Goal: Navigation & Orientation: Understand site structure

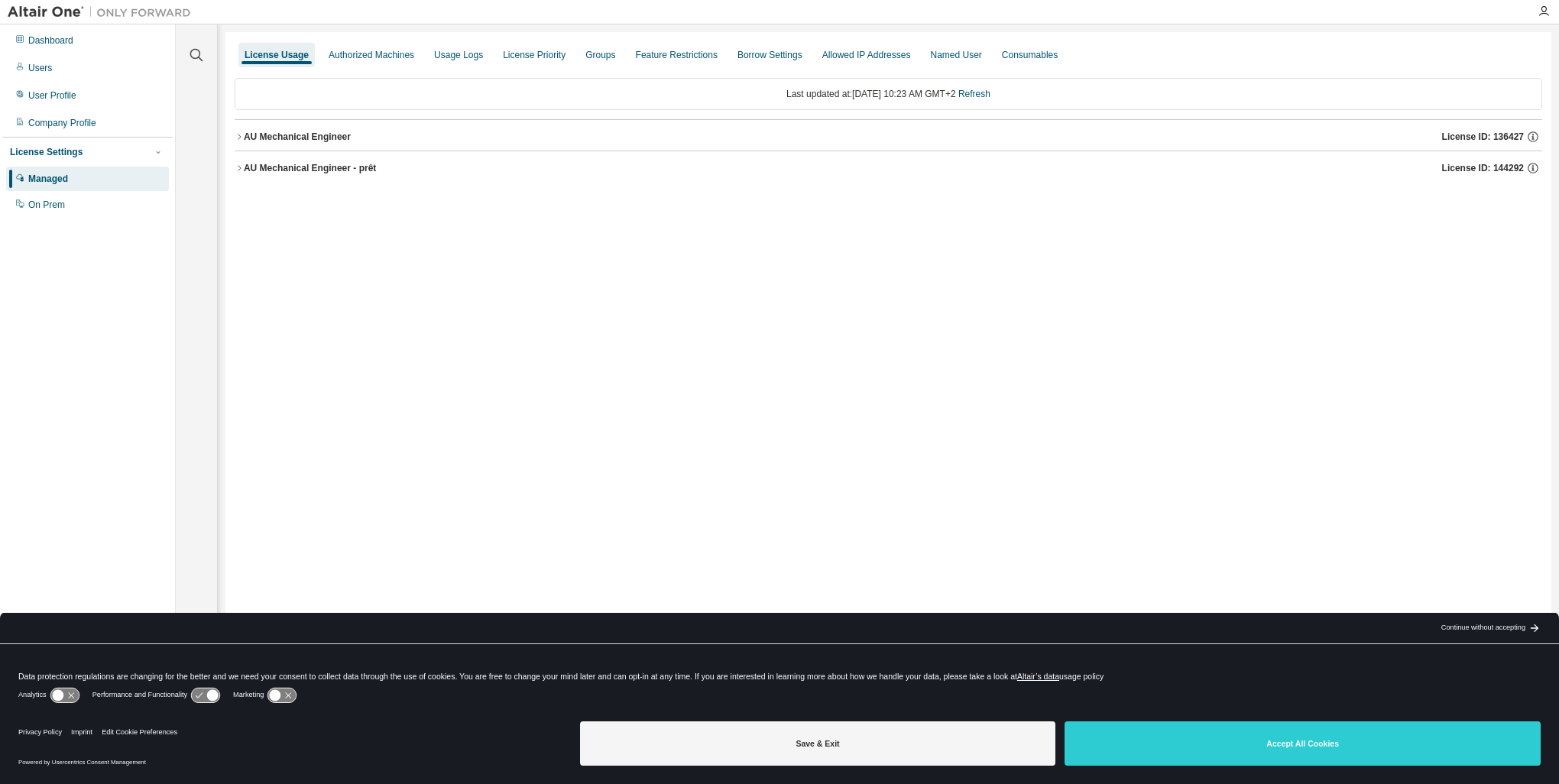
click at [1501, 631] on div "Continue without accepting" at bounding box center [1484, 627] width 84 height 12
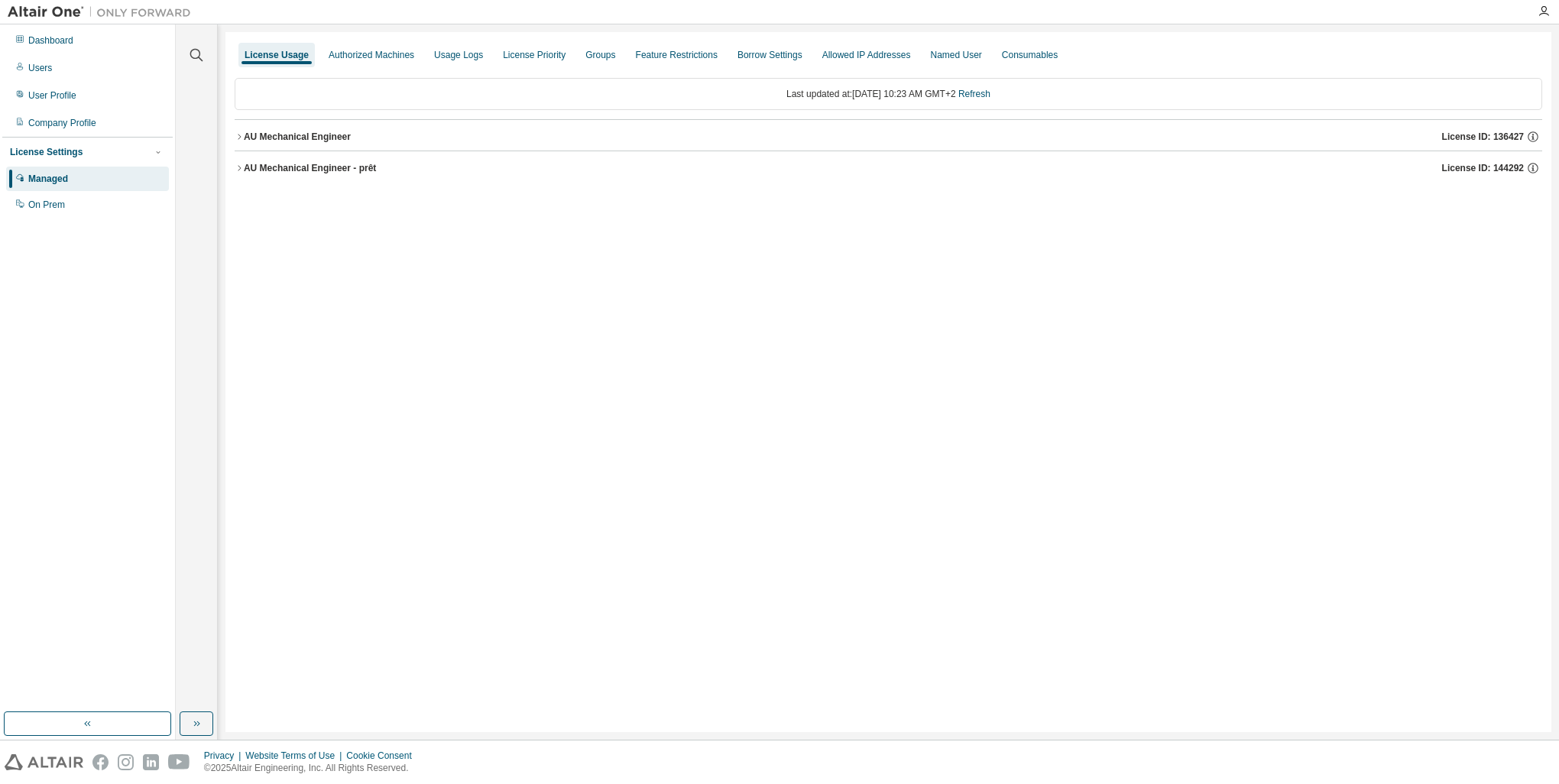
click at [245, 133] on div "AU Mechanical Engineer" at bounding box center [297, 136] width 107 height 12
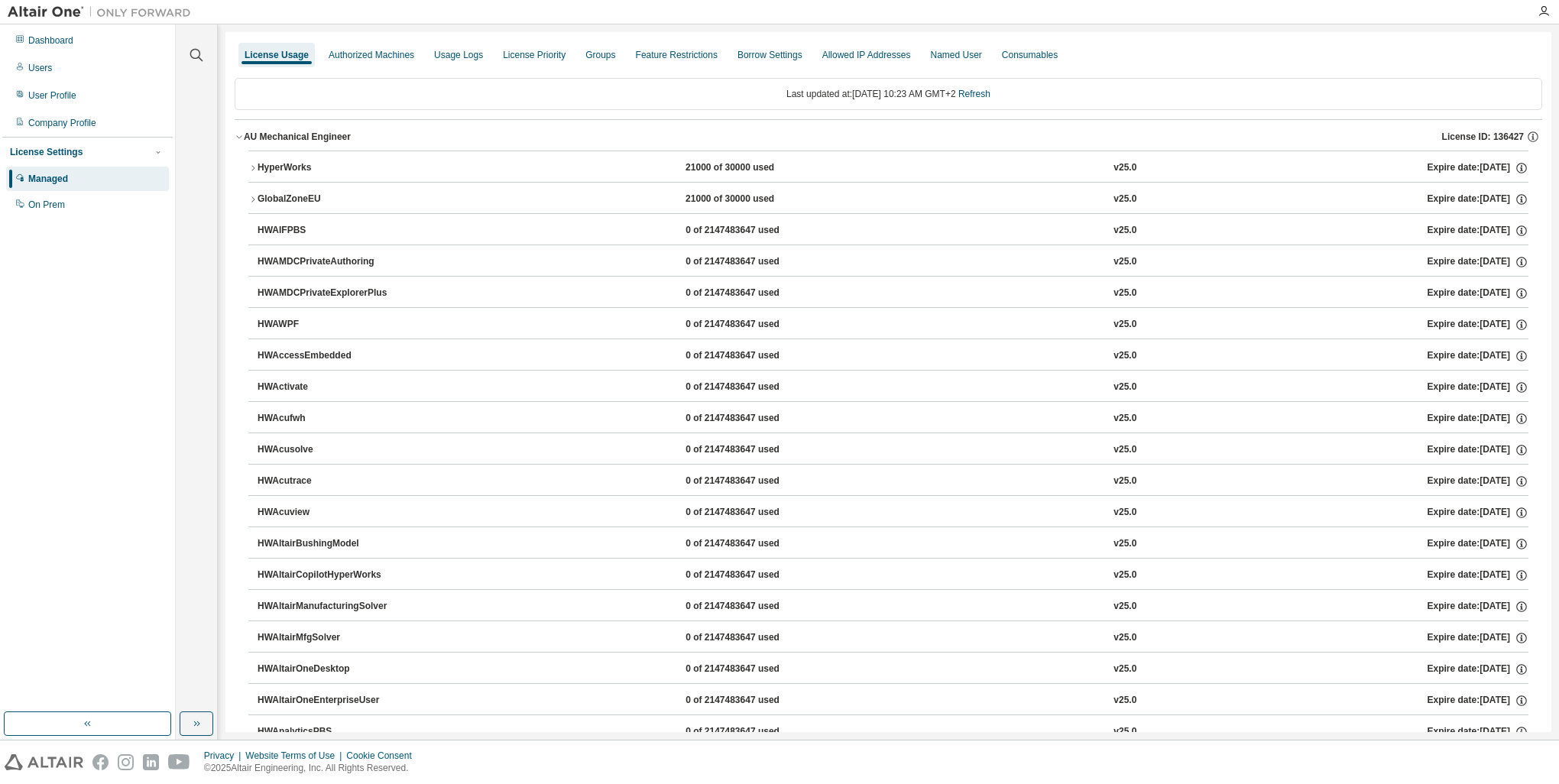
click at [238, 133] on icon "button" at bounding box center [239, 137] width 10 height 10
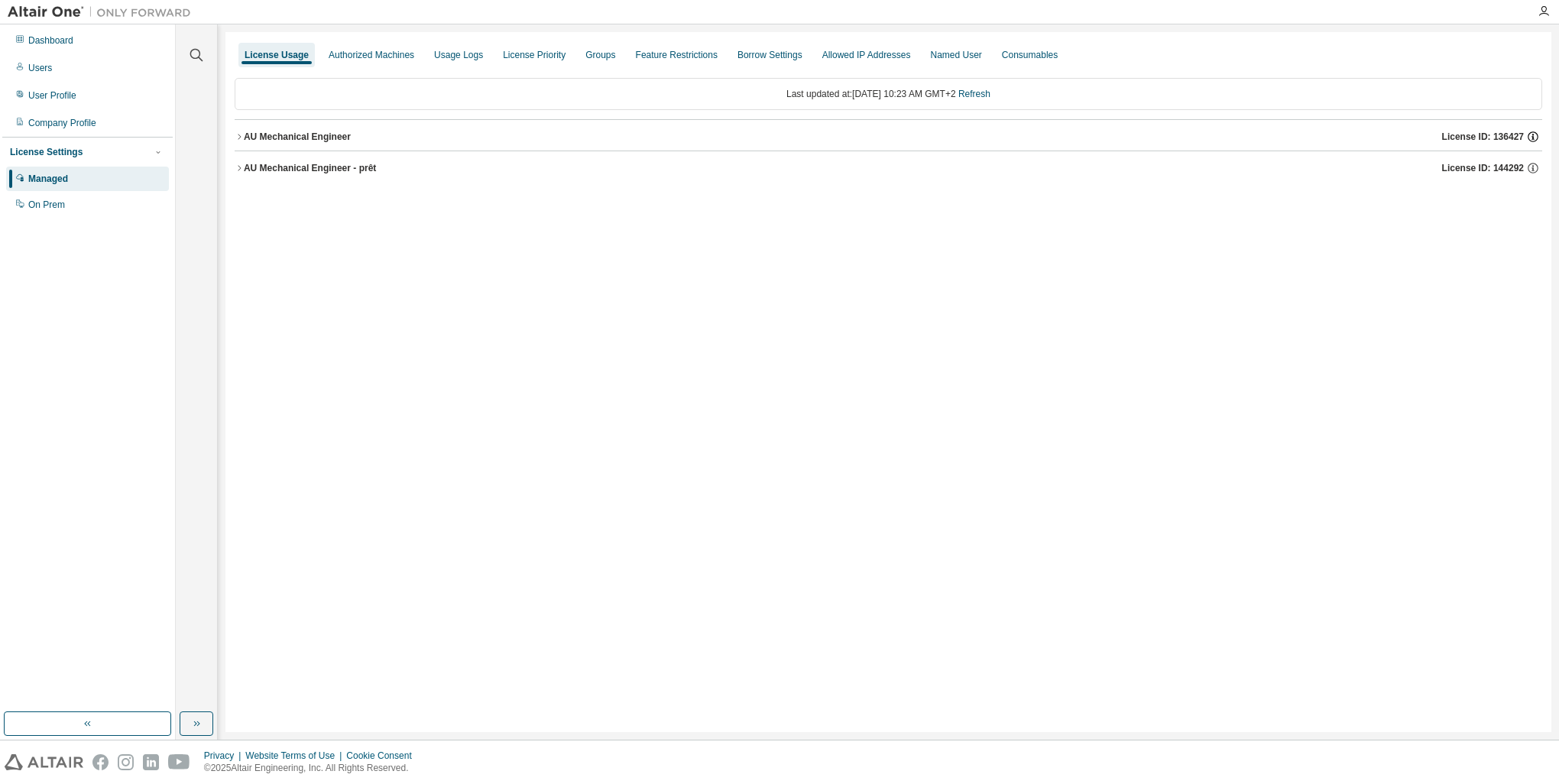
click at [1538, 139] on icon "button" at bounding box center [1533, 136] width 13 height 13
click at [768, 220] on div "License Usage Authorized Machines Usage Logs License Priority Groups Feature Re…" at bounding box center [889, 382] width 1326 height 700
click at [364, 59] on div "Authorized Machines" at bounding box center [372, 55] width 86 height 12
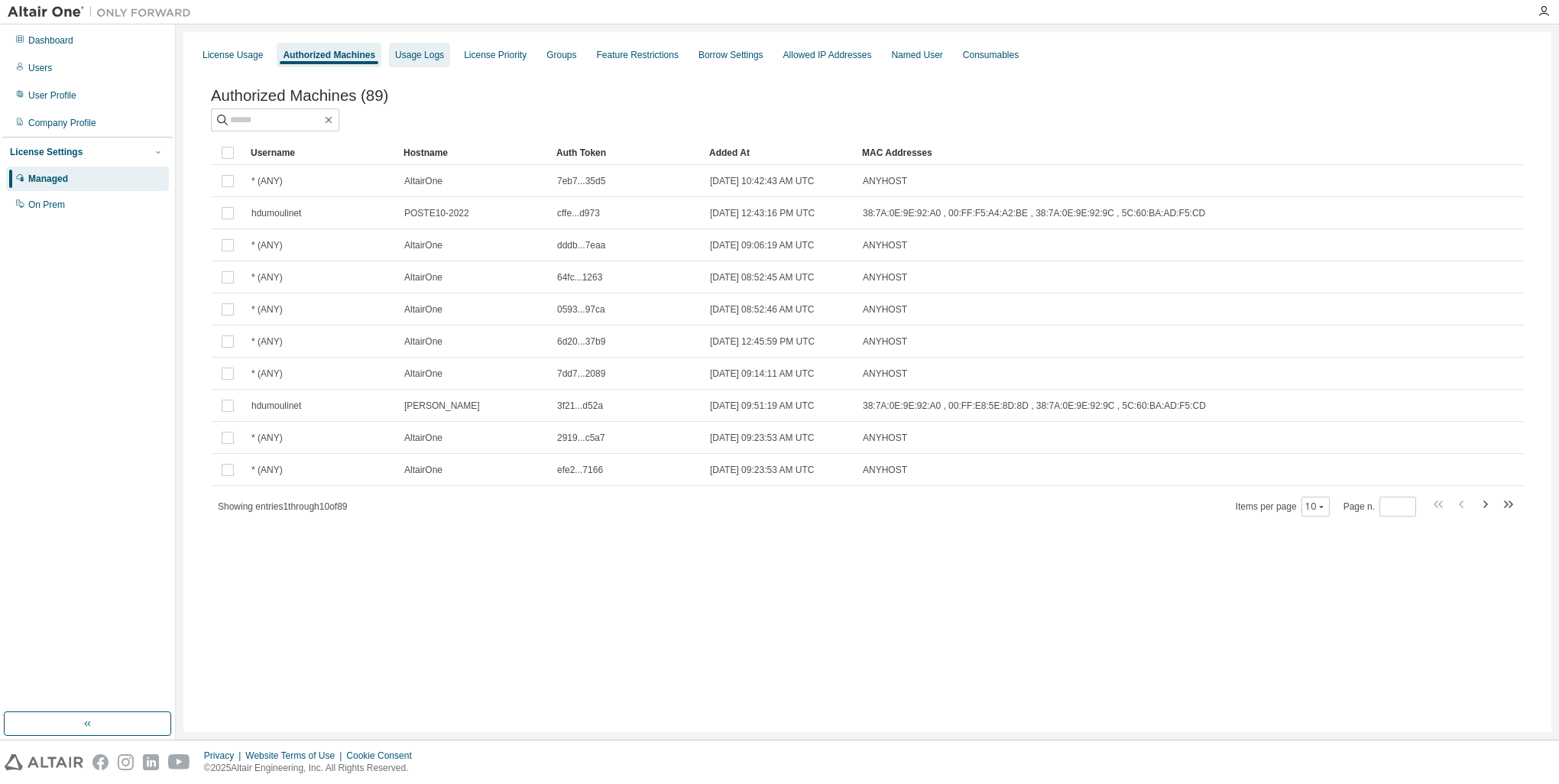
click at [414, 54] on div "Usage Logs" at bounding box center [420, 55] width 49 height 12
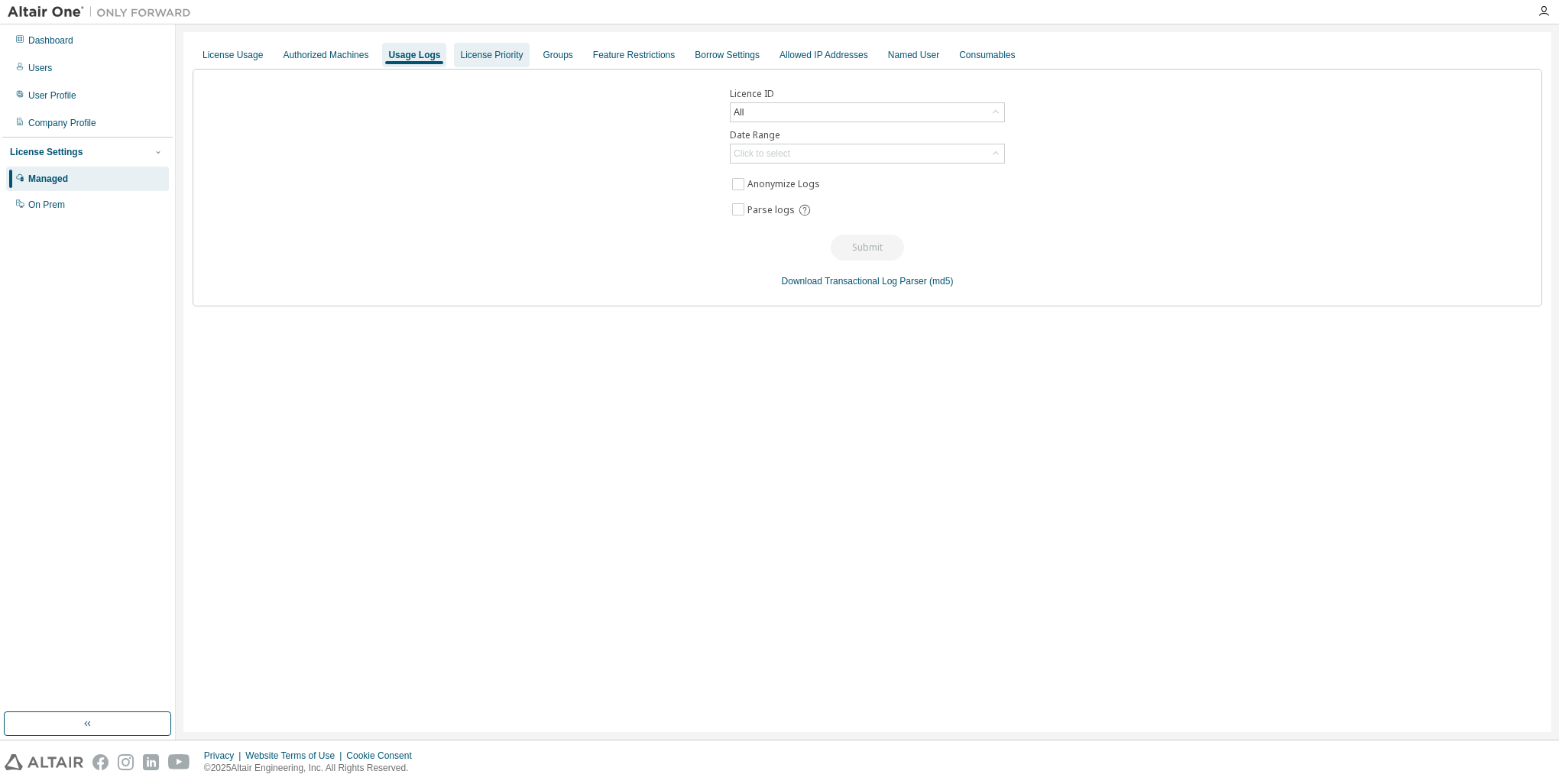
click at [509, 54] on div "License Priority" at bounding box center [491, 55] width 63 height 12
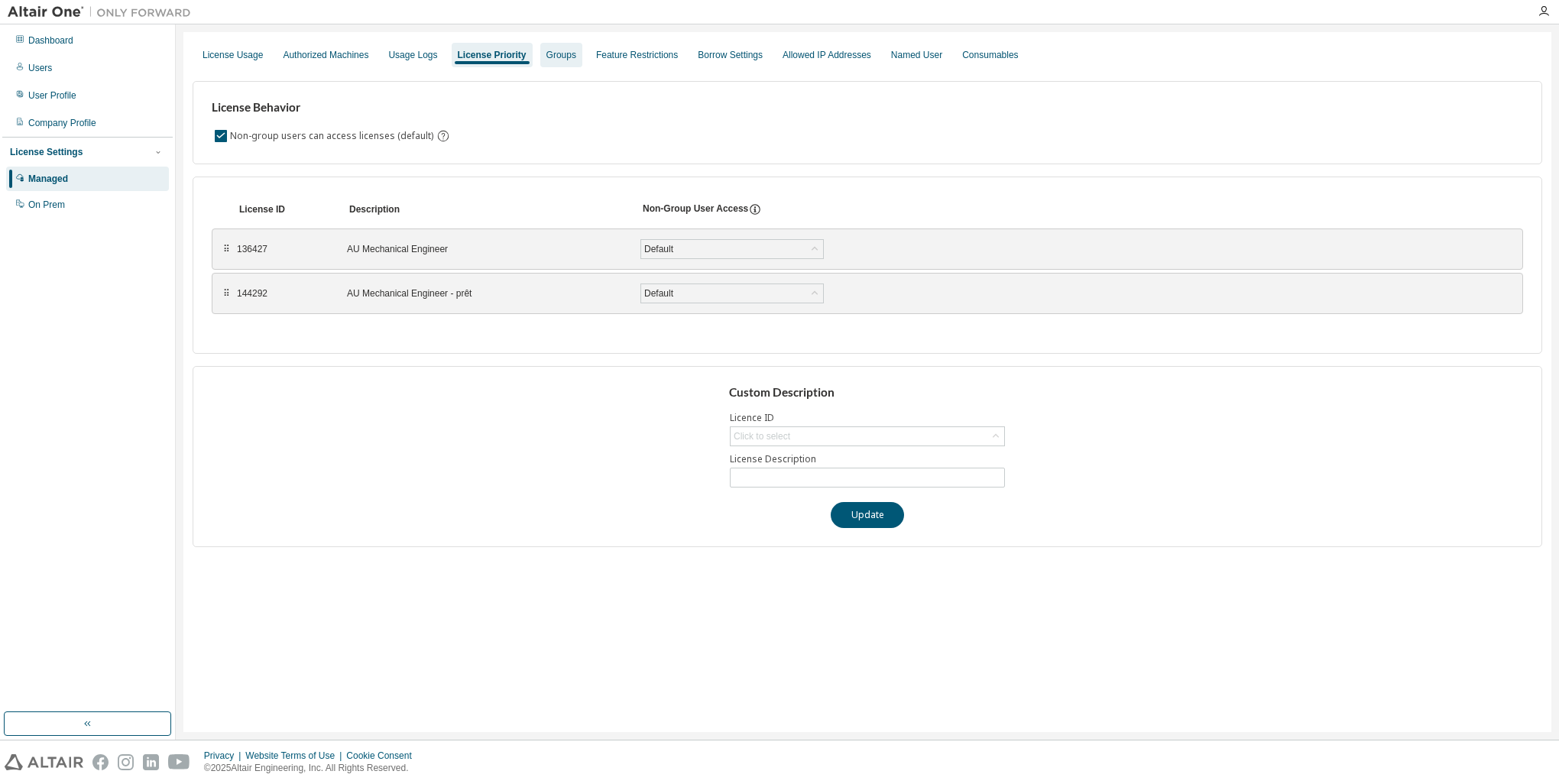
click at [547, 59] on div "Groups" at bounding box center [562, 55] width 30 height 12
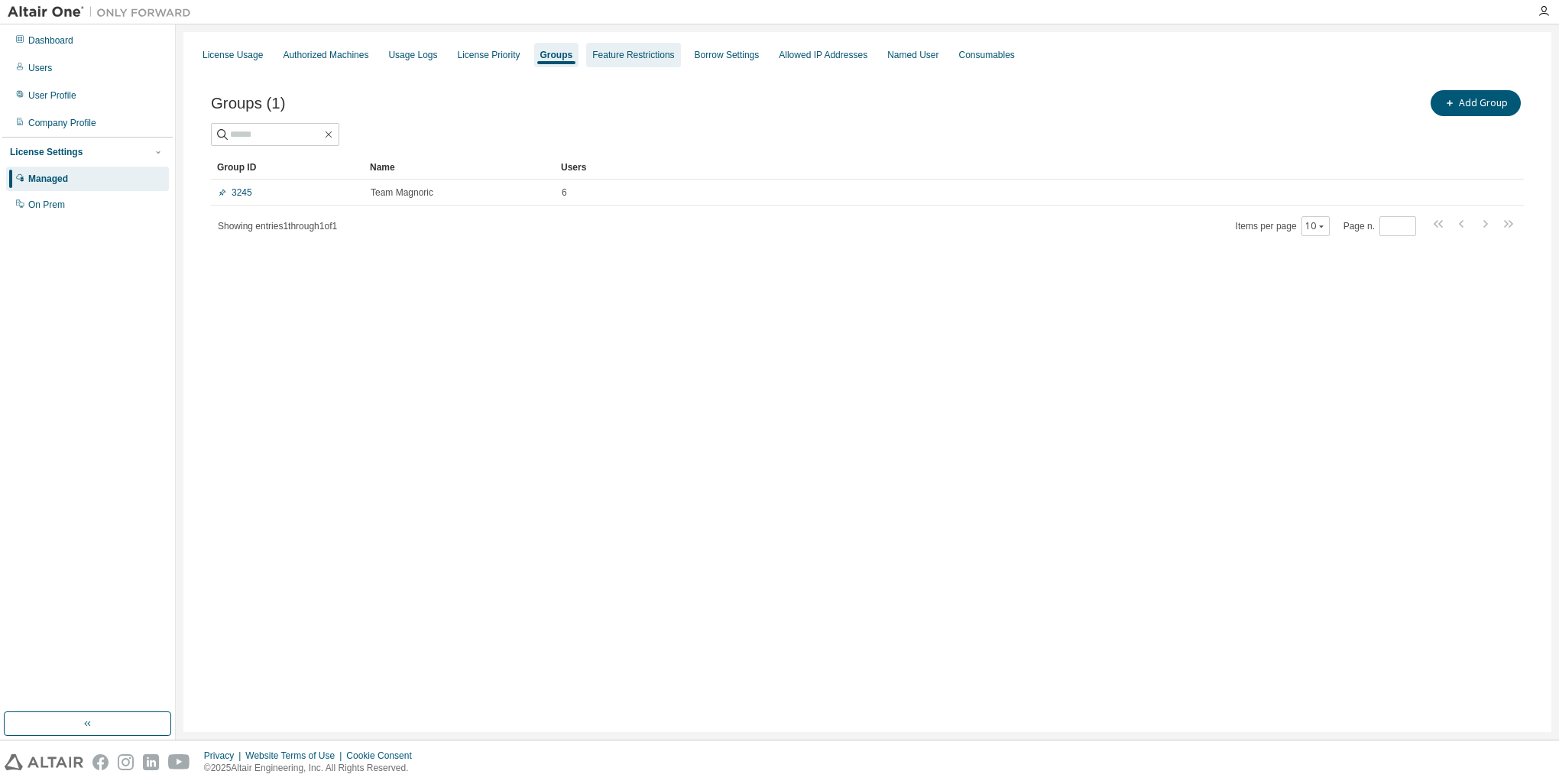
click at [636, 56] on div "Feature Restrictions" at bounding box center [633, 55] width 82 height 12
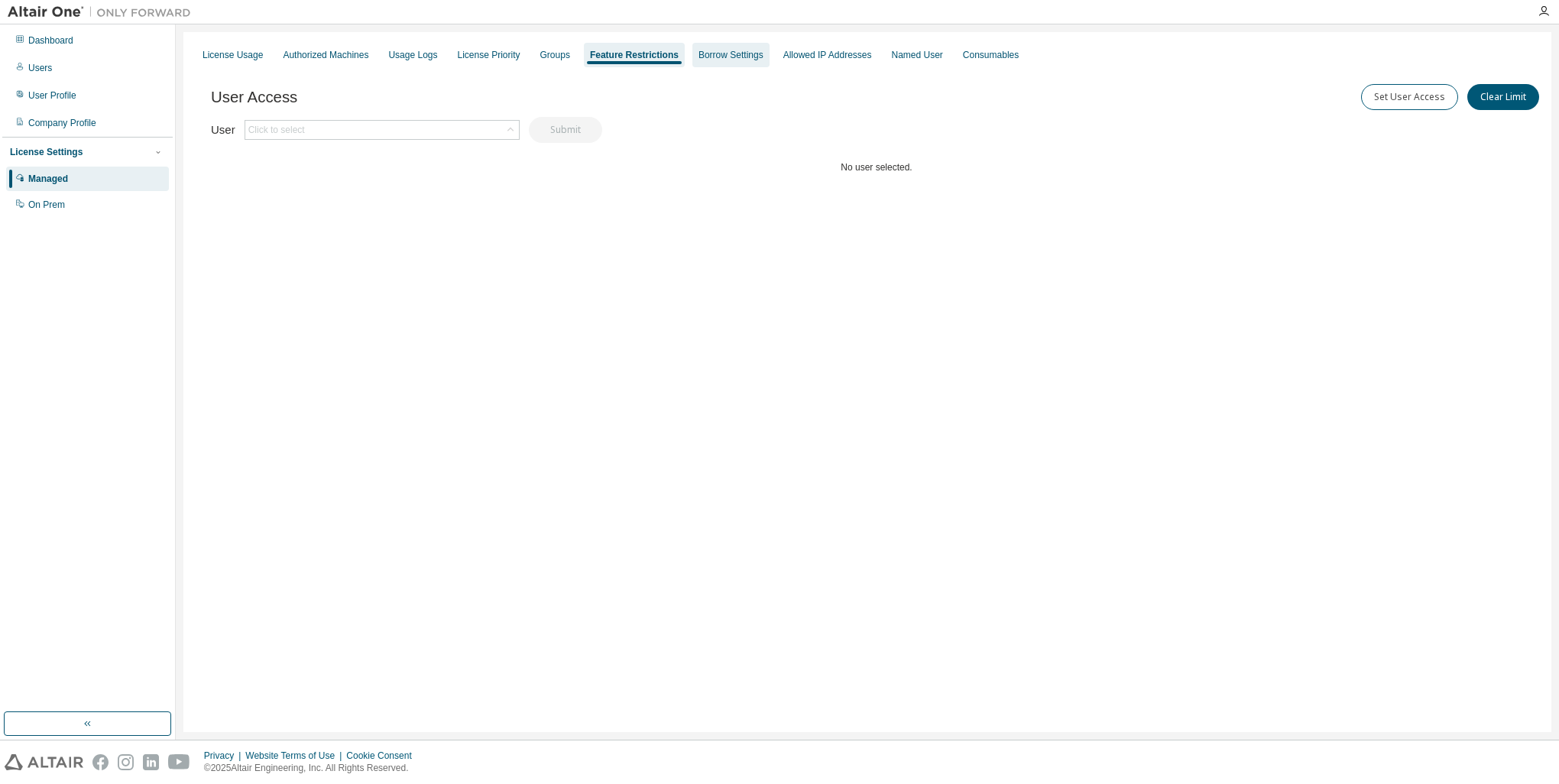
click at [728, 62] on div "Borrow Settings" at bounding box center [730, 55] width 77 height 25
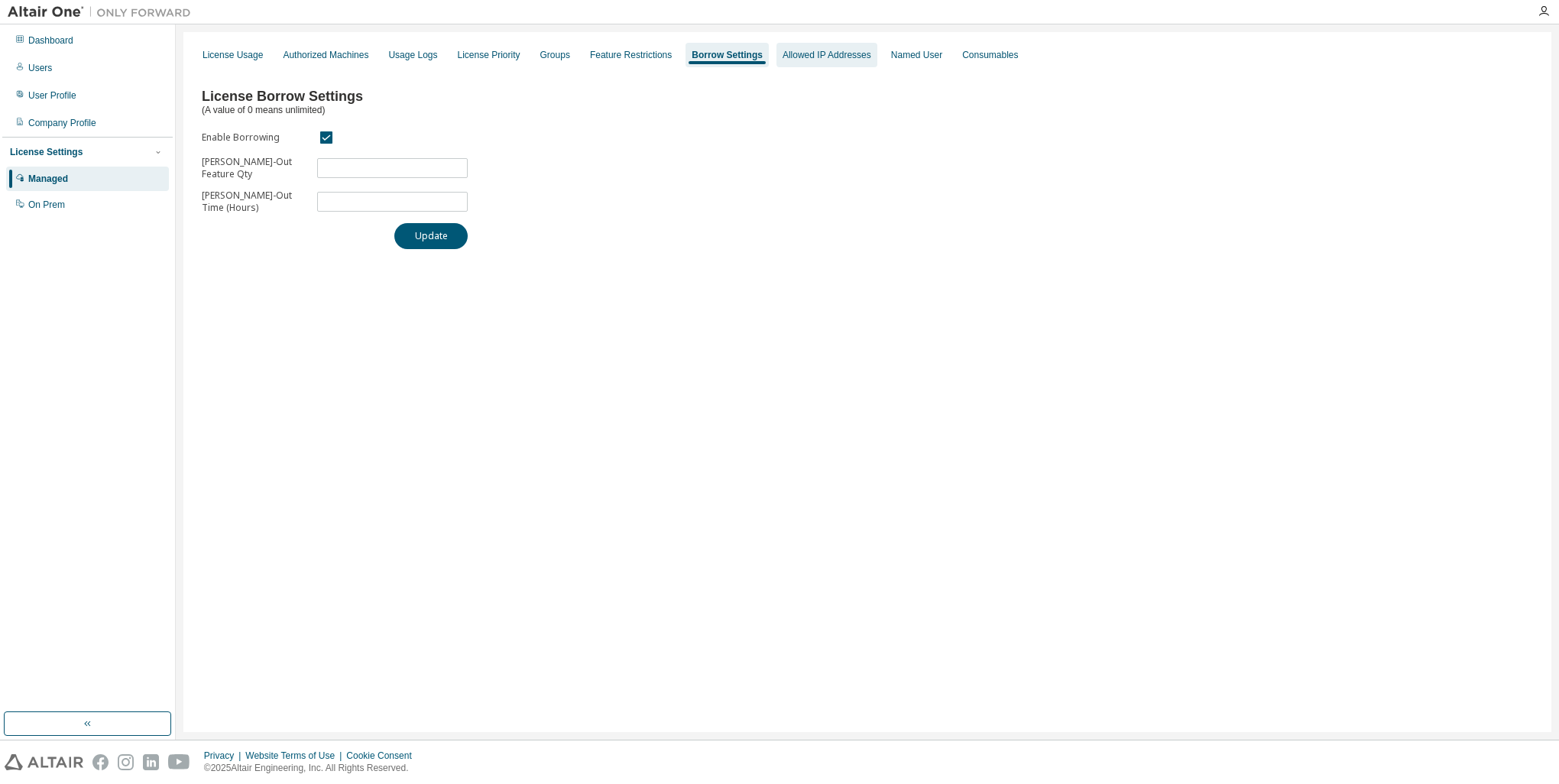
click at [791, 62] on div "Allowed IP Addresses" at bounding box center [826, 55] width 101 height 25
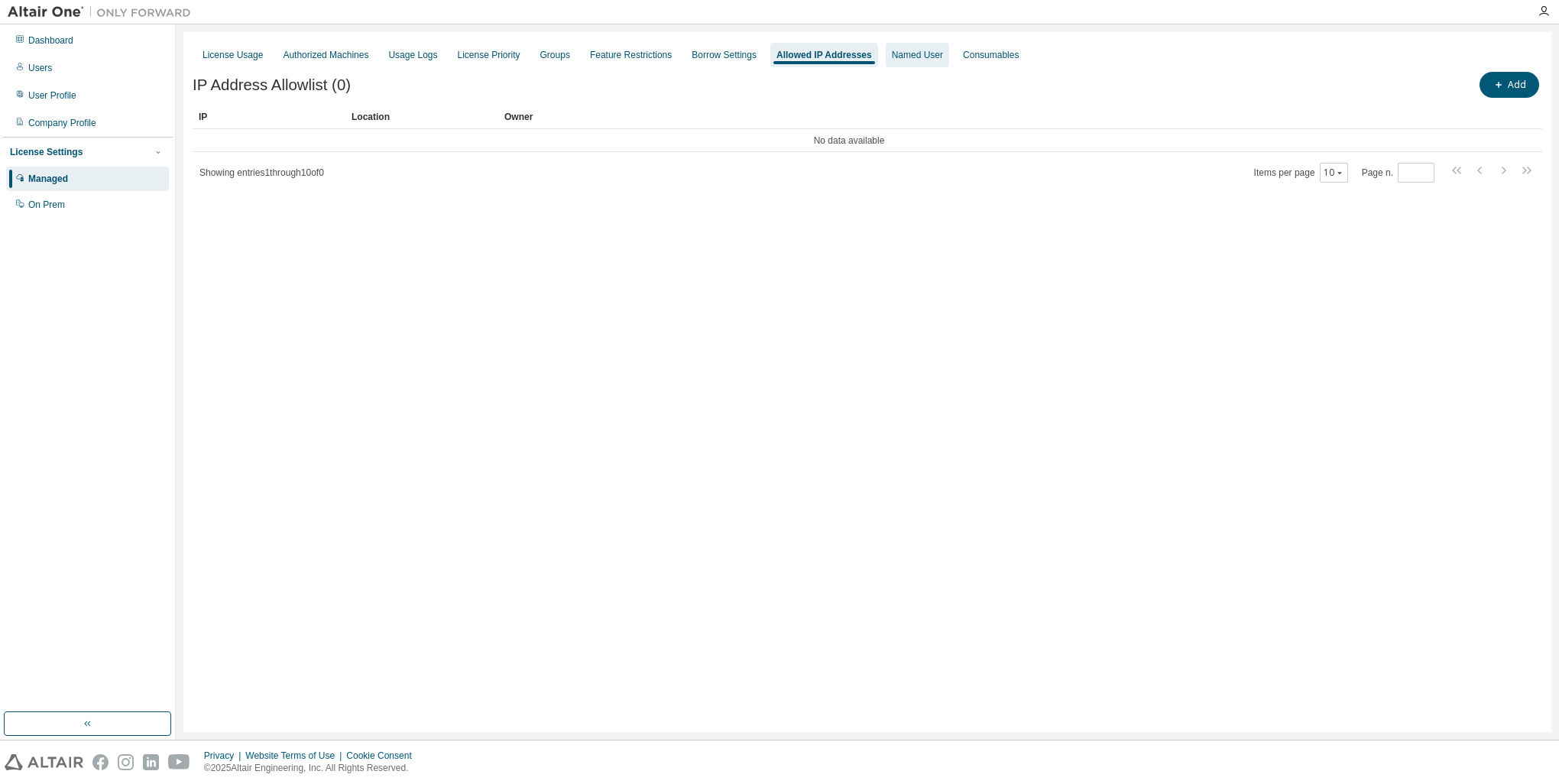
click at [905, 55] on div "Named User" at bounding box center [917, 55] width 51 height 12
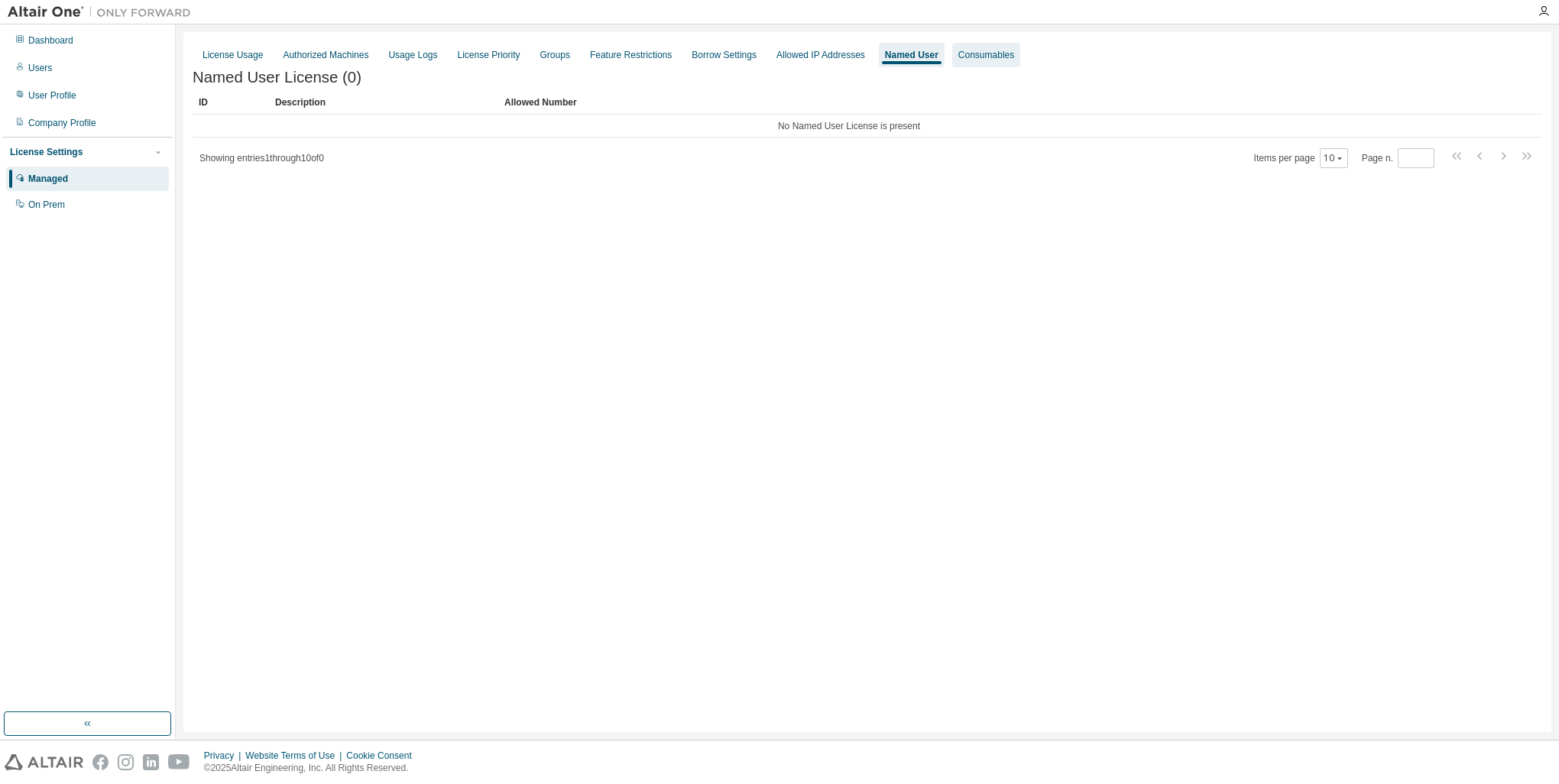
click at [972, 55] on div "Consumables" at bounding box center [986, 55] width 55 height 12
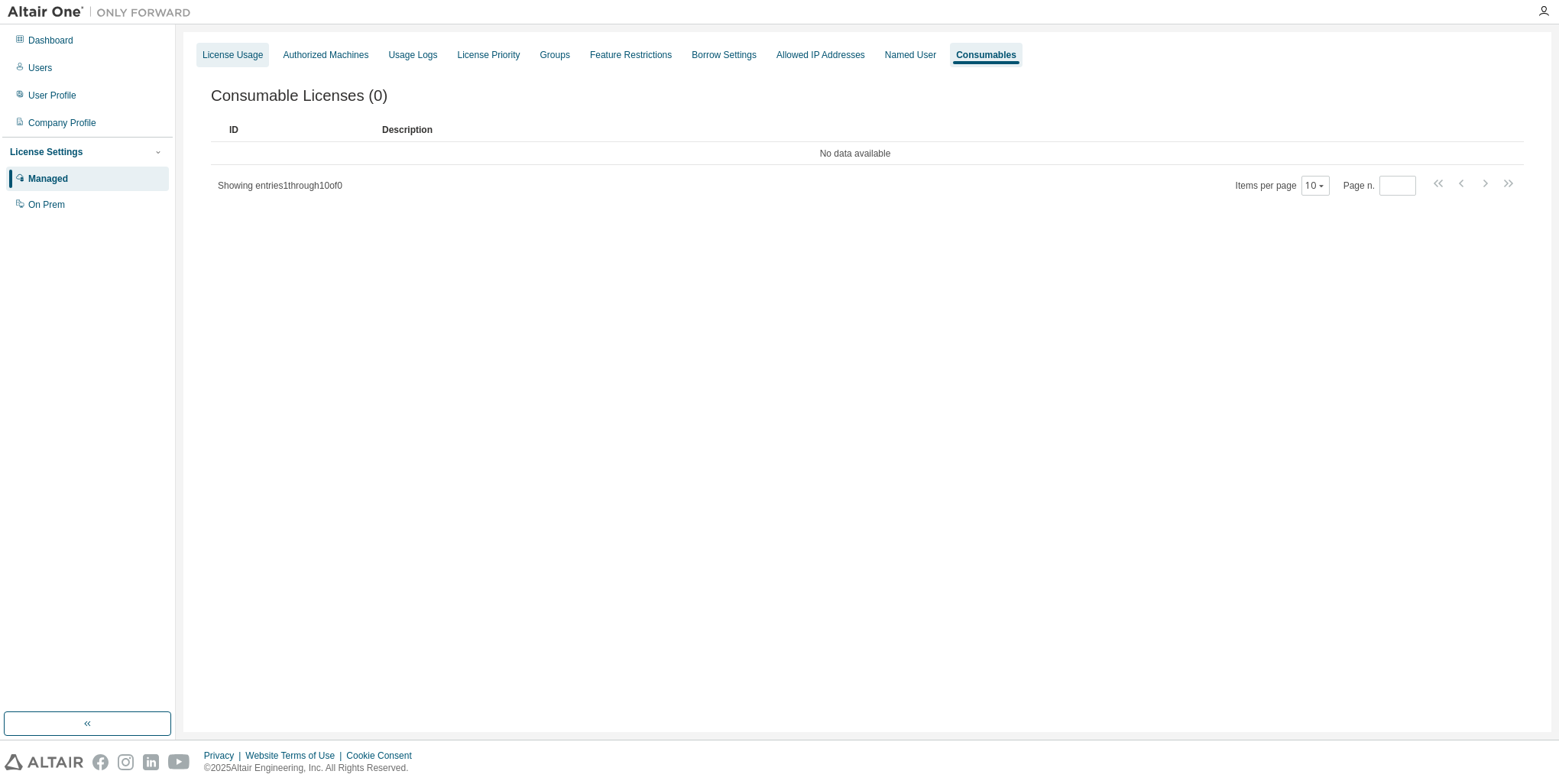
click at [222, 52] on div "License Usage" at bounding box center [233, 55] width 60 height 12
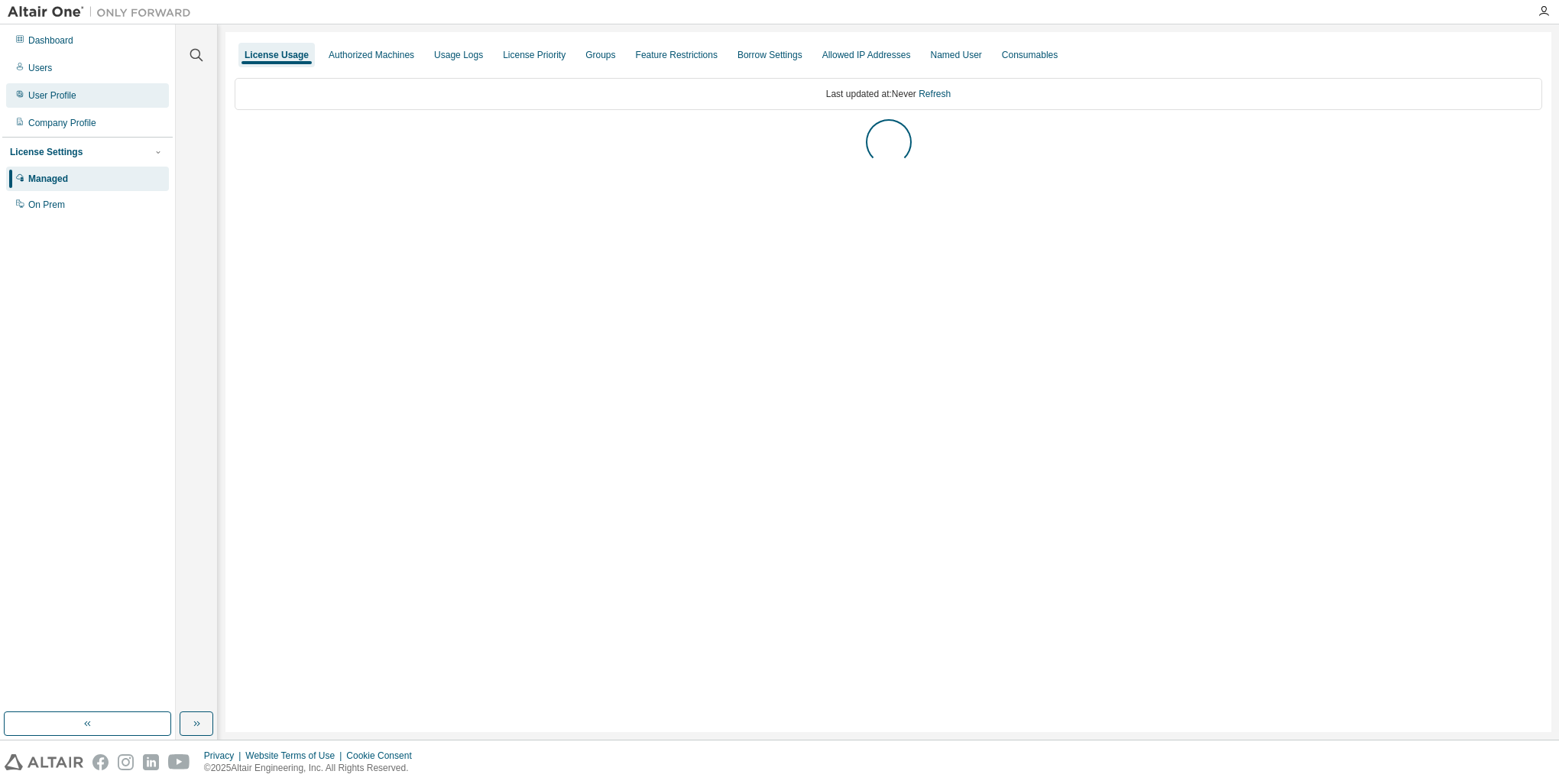
click at [61, 102] on div "User Profile" at bounding box center [88, 95] width 163 height 25
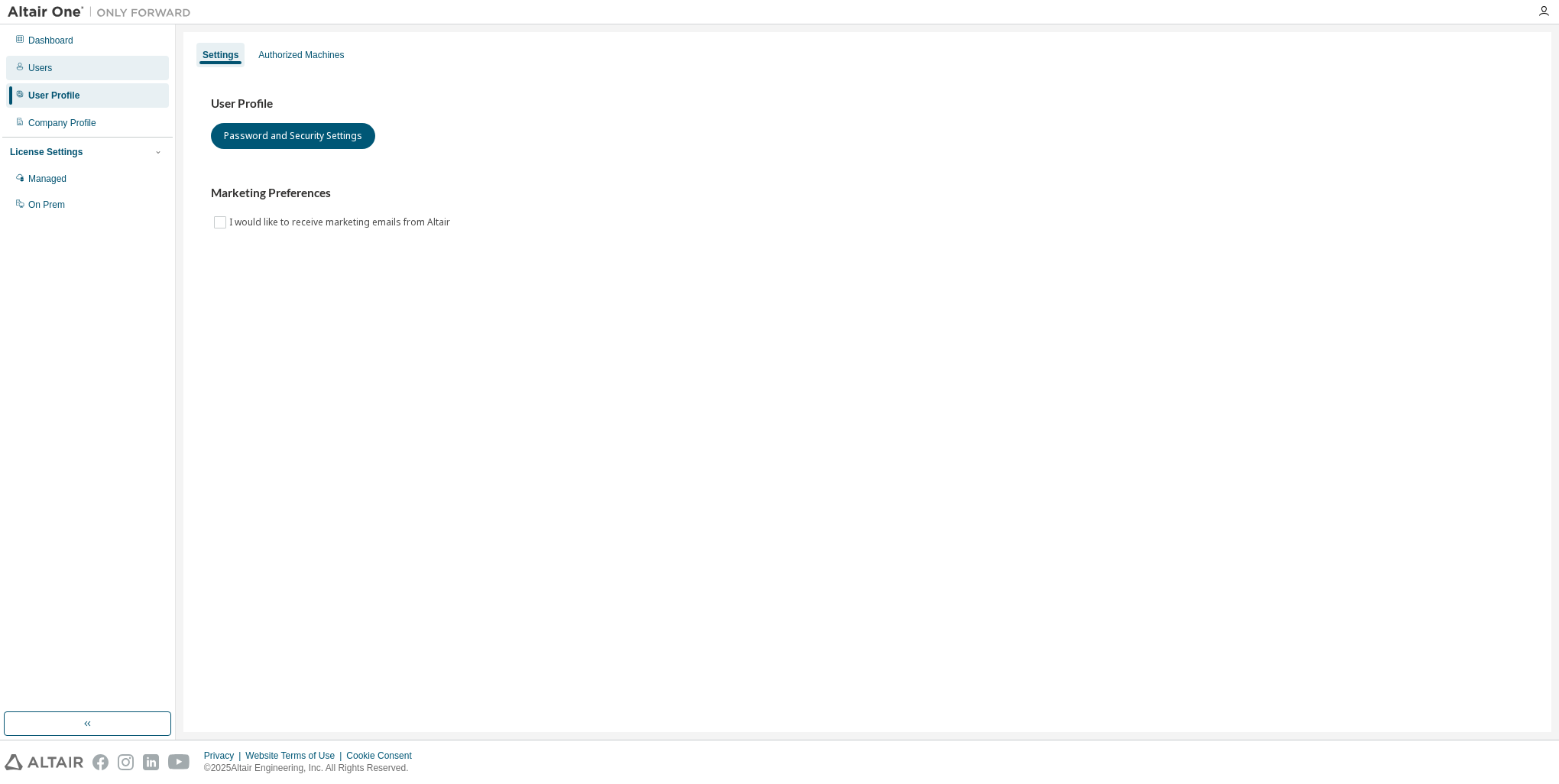
click at [89, 66] on div "Users" at bounding box center [88, 67] width 163 height 25
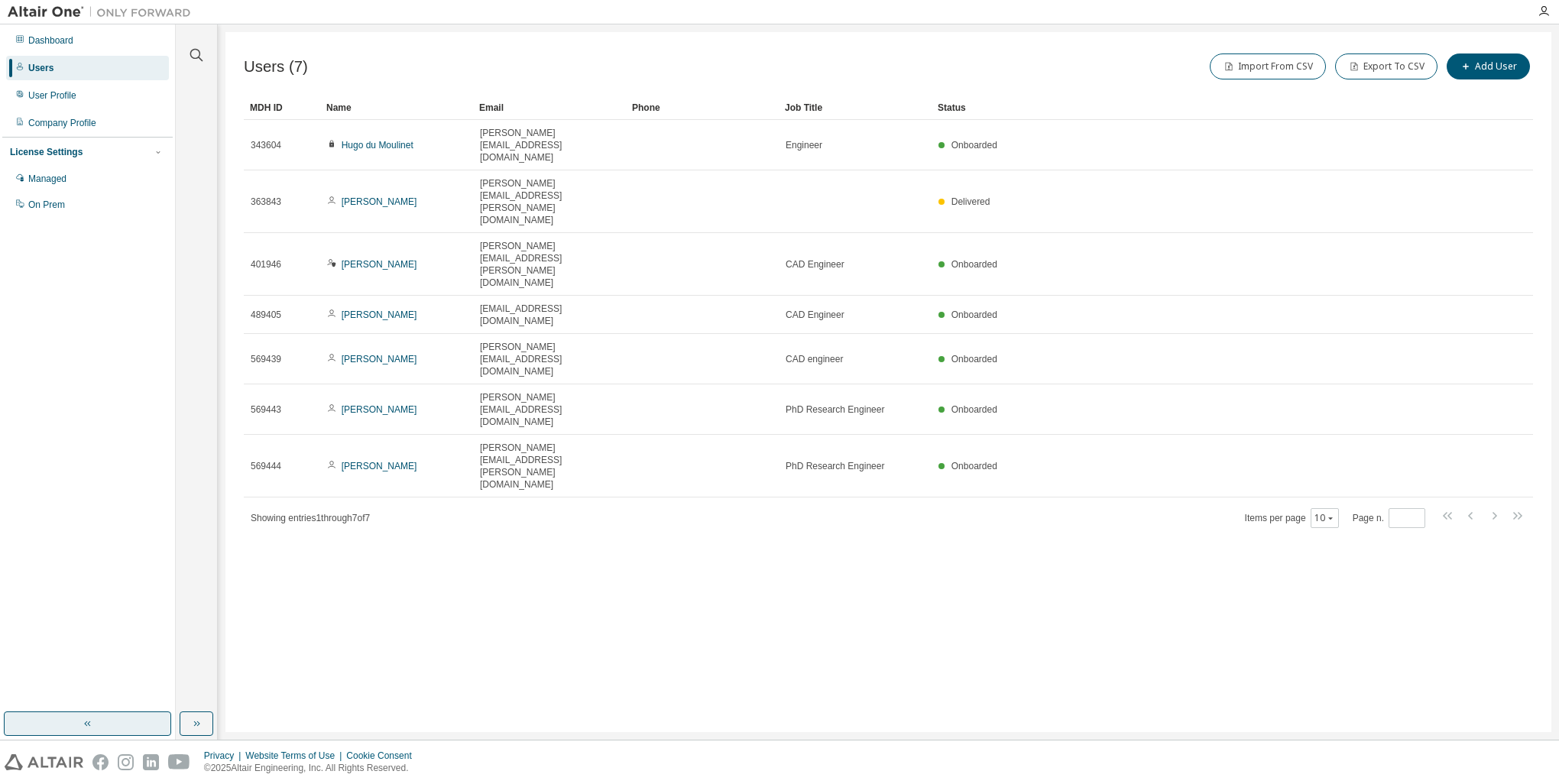
click at [125, 729] on button "button" at bounding box center [87, 723] width 167 height 25
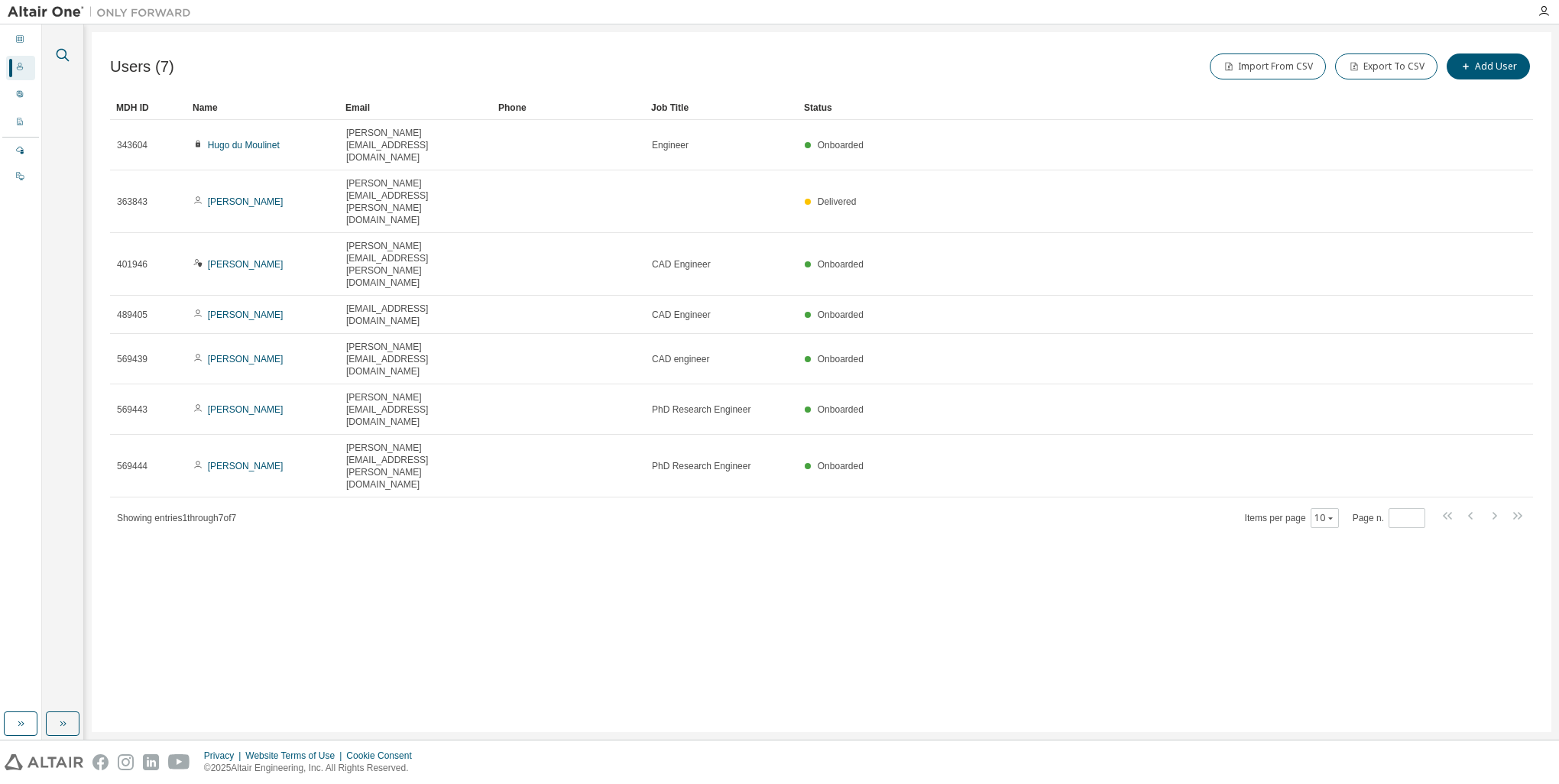
click at [63, 51] on icon "button" at bounding box center [63, 55] width 18 height 18
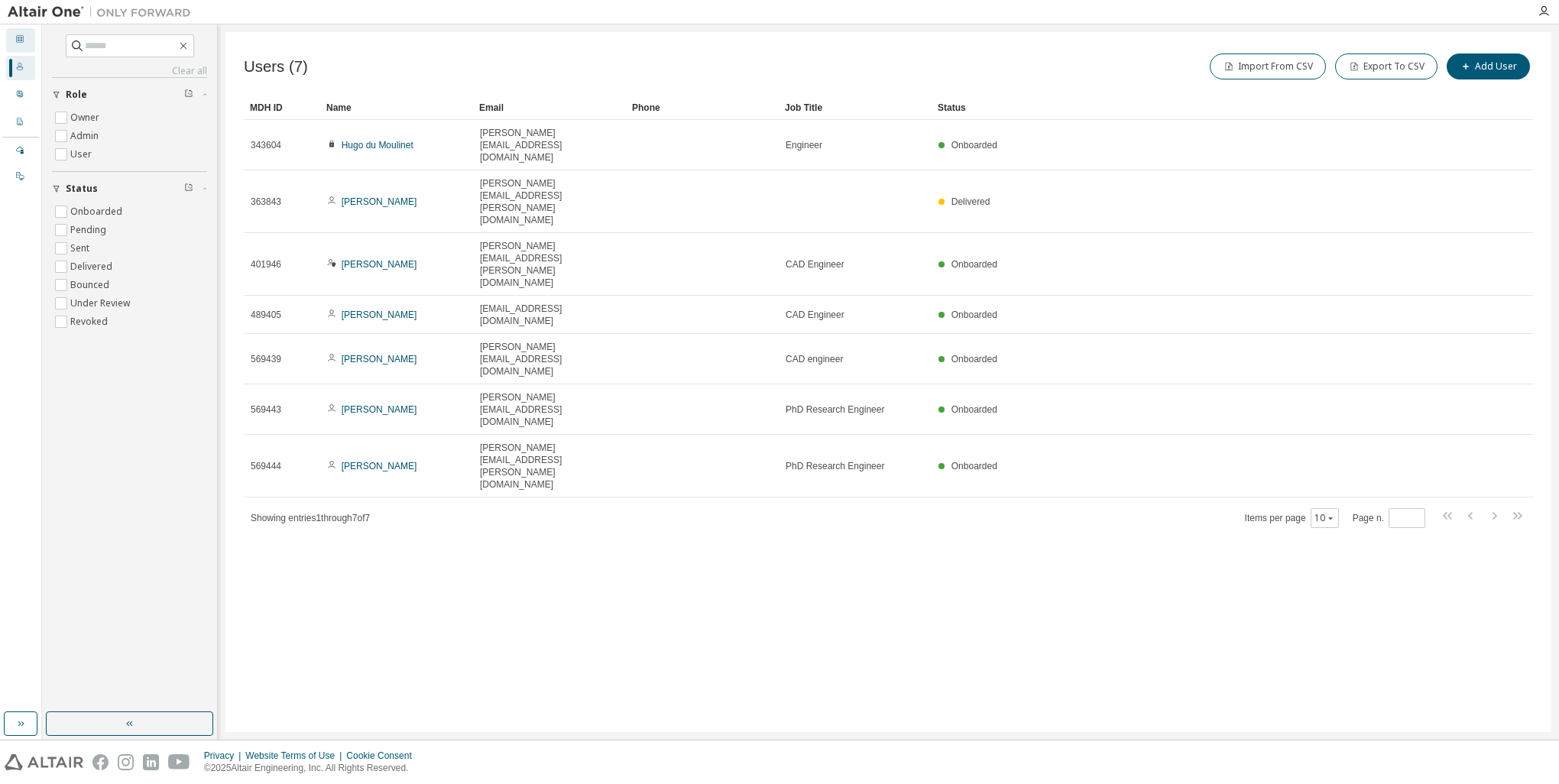
click at [24, 41] on icon at bounding box center [20, 39] width 10 height 10
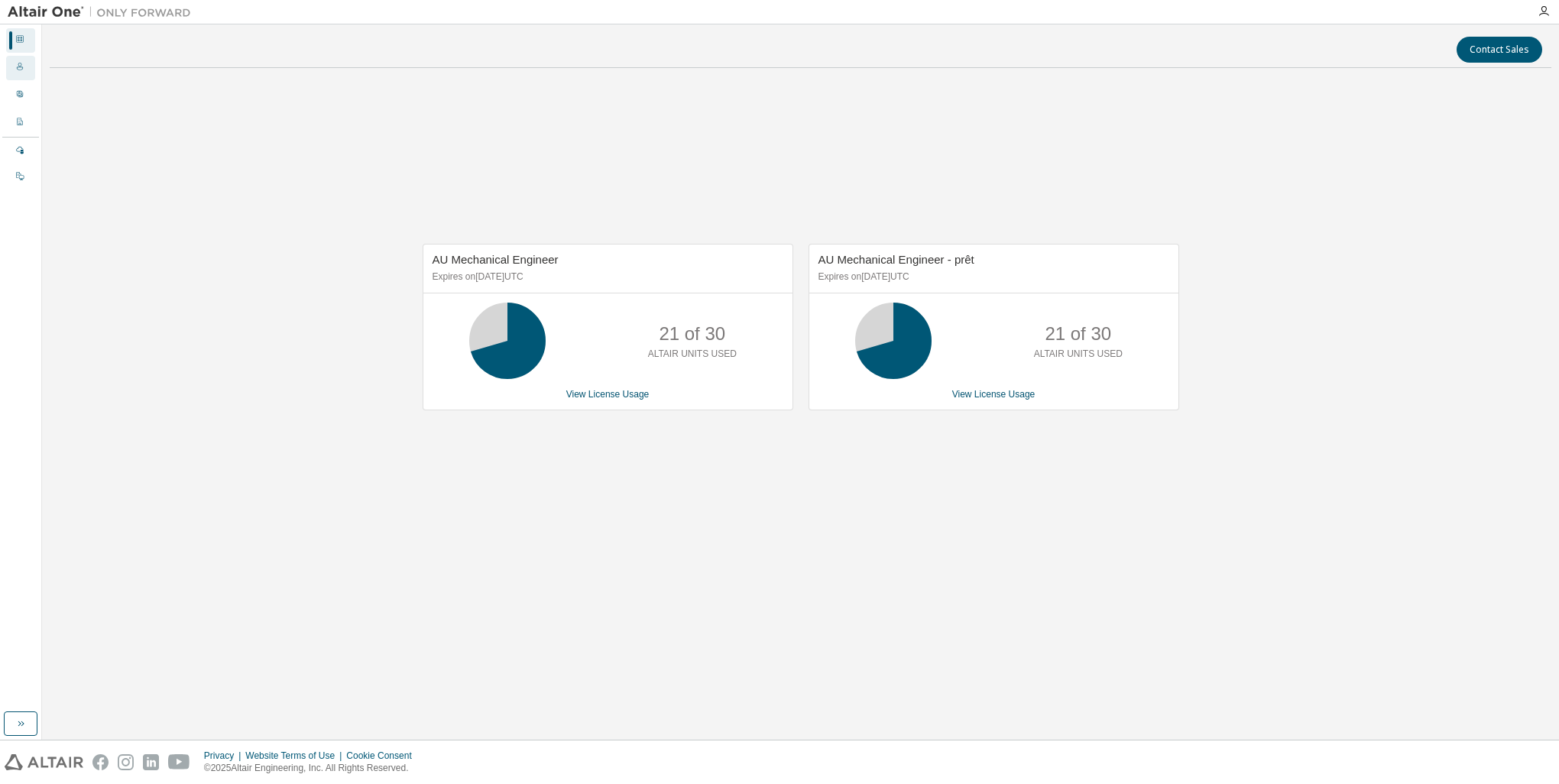
click at [28, 65] on div "Users" at bounding box center [21, 67] width 29 height 25
